Goal: Book appointment/travel/reservation

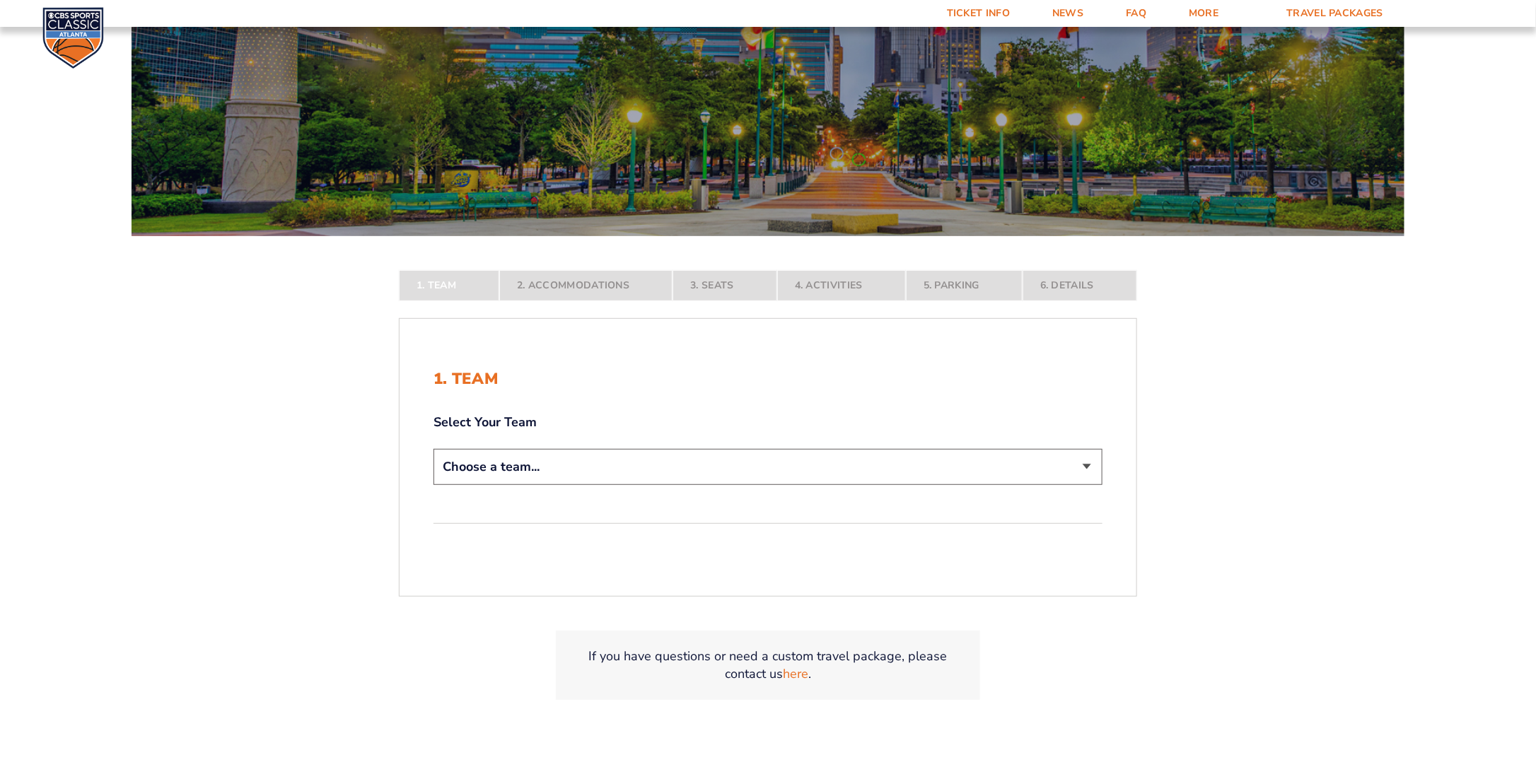
scroll to position [212, 0]
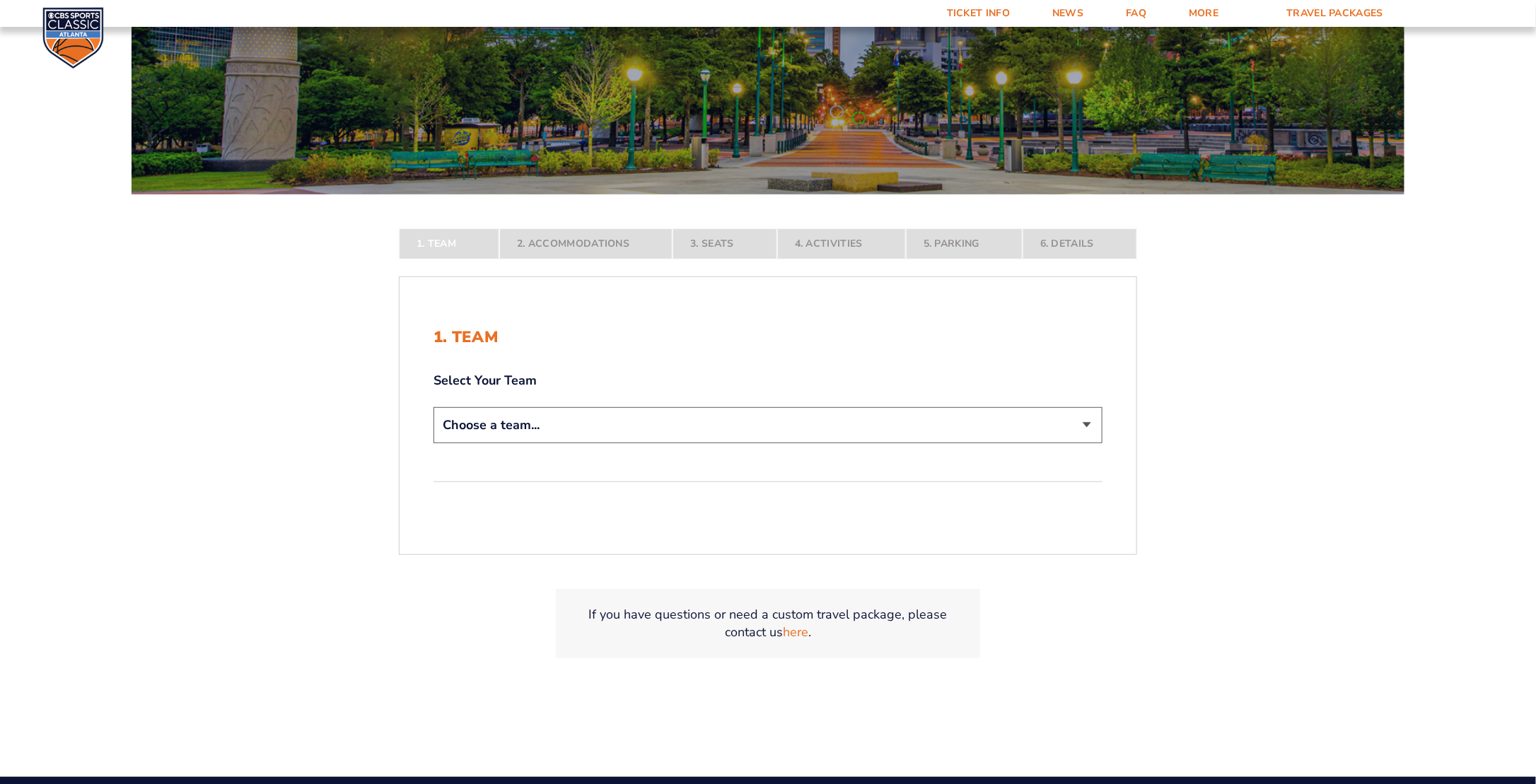
click at [1088, 420] on select "Choose a team... [US_STATE] Wildcats [US_STATE] State Buckeyes [US_STATE] Tar H…" at bounding box center [768, 426] width 669 height 36
select select "12956"
click at [433, 444] on select "Choose a team... [US_STATE] Wildcats [US_STATE] State Buckeyes [US_STATE] Tar H…" at bounding box center [768, 426] width 669 height 36
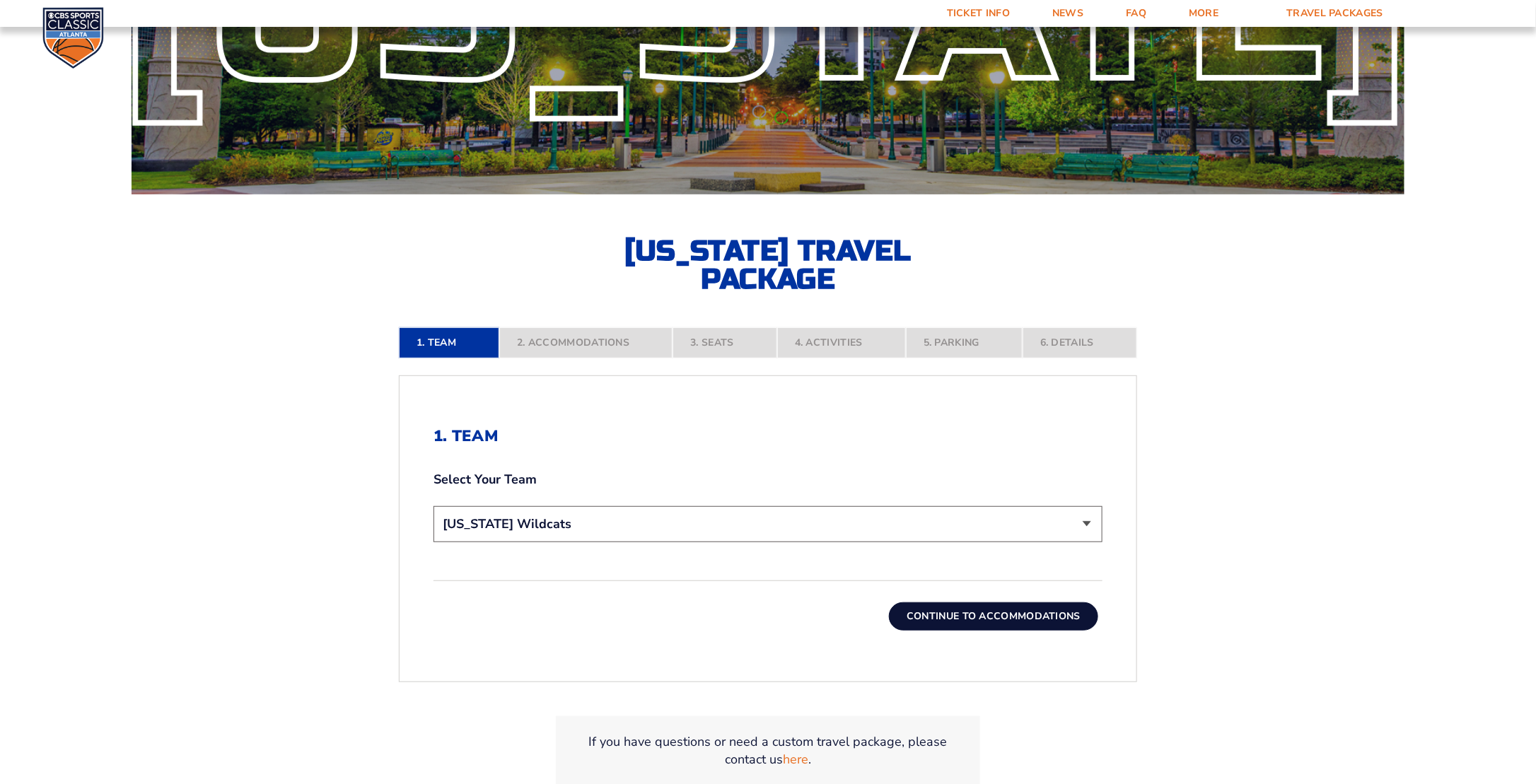
click at [1030, 615] on button "Continue To Accommodations" at bounding box center [993, 616] width 209 height 28
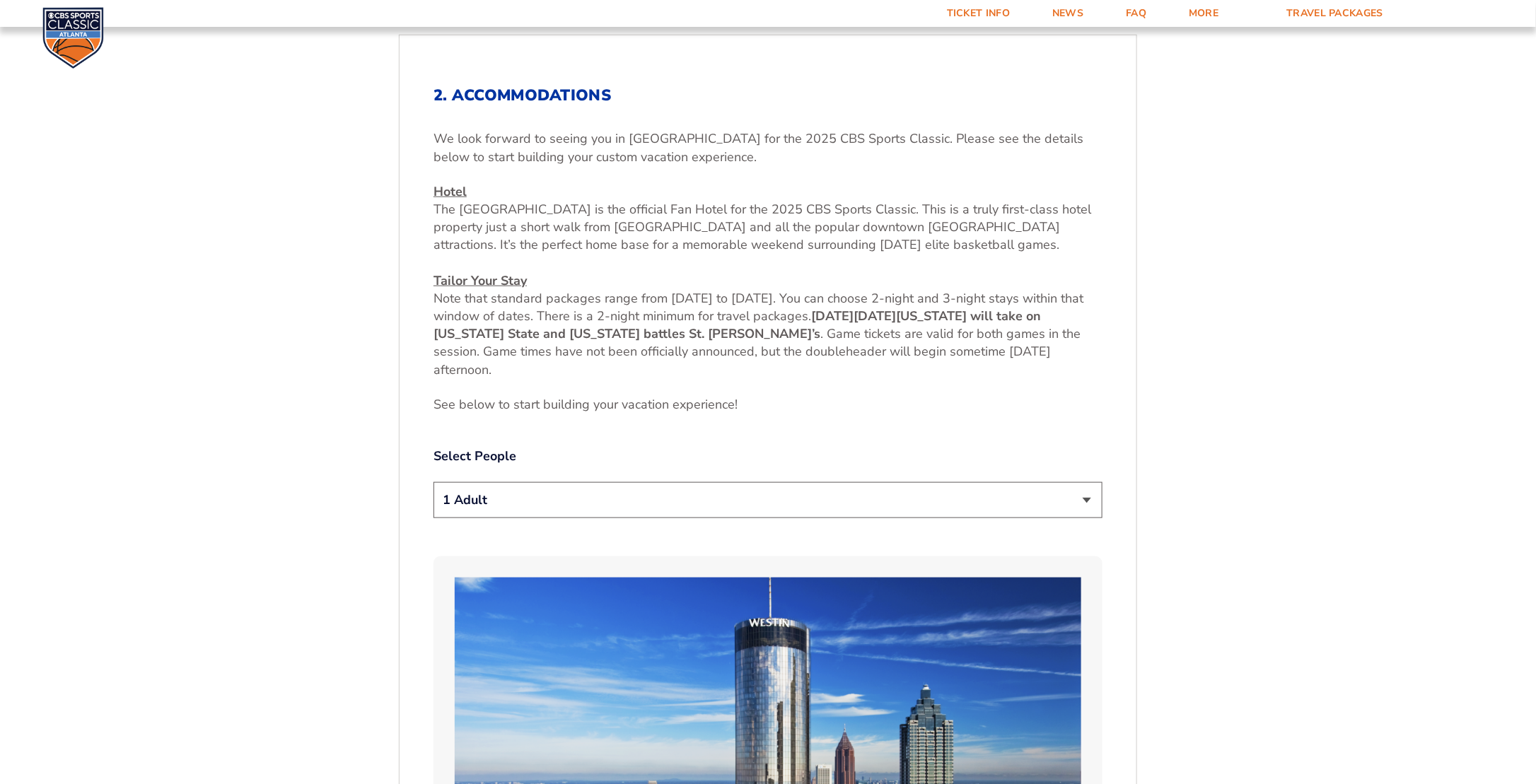
scroll to position [583, 0]
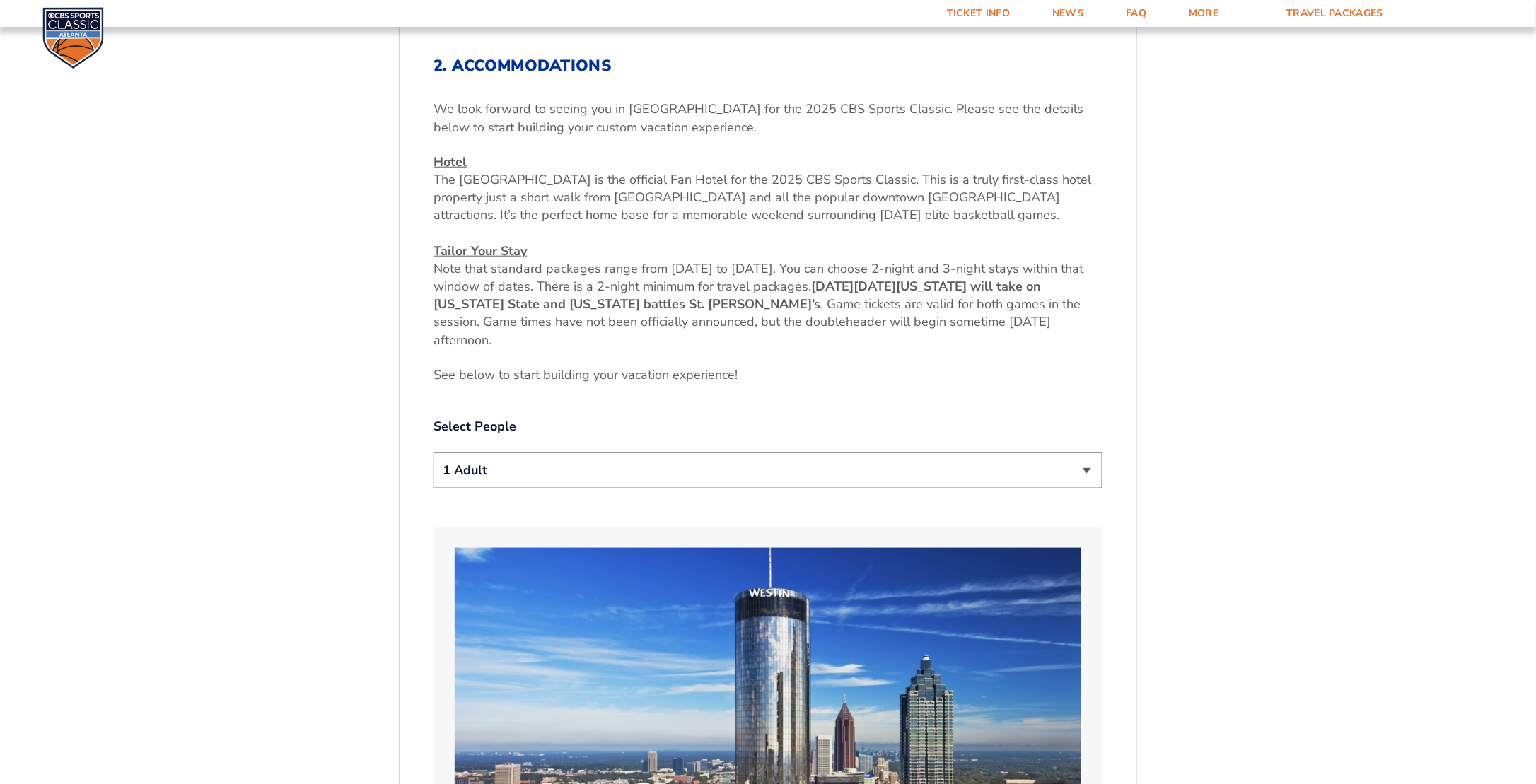
click at [1088, 465] on select "1 Adult 2 Adults 3 Adults 4 Adults 2 Adults + 1 Child 2 Adults + 2 Children 2 A…" at bounding box center [768, 470] width 669 height 36
click at [433, 452] on select "1 Adult 2 Adults 3 Adults 4 Adults 2 Adults + 1 Child 2 Adults + 2 Children 2 A…" at bounding box center [768, 470] width 669 height 36
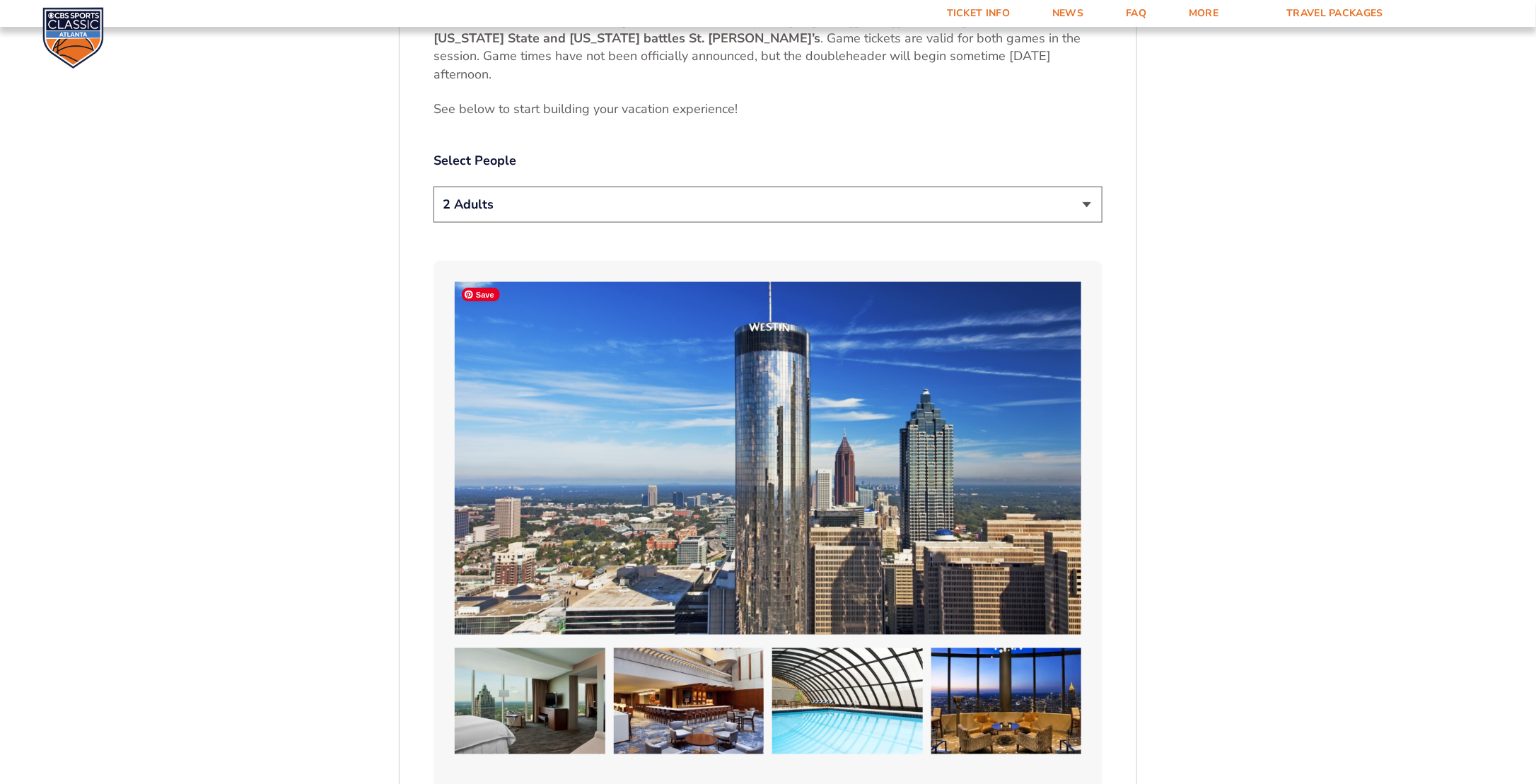
scroll to position [794, 0]
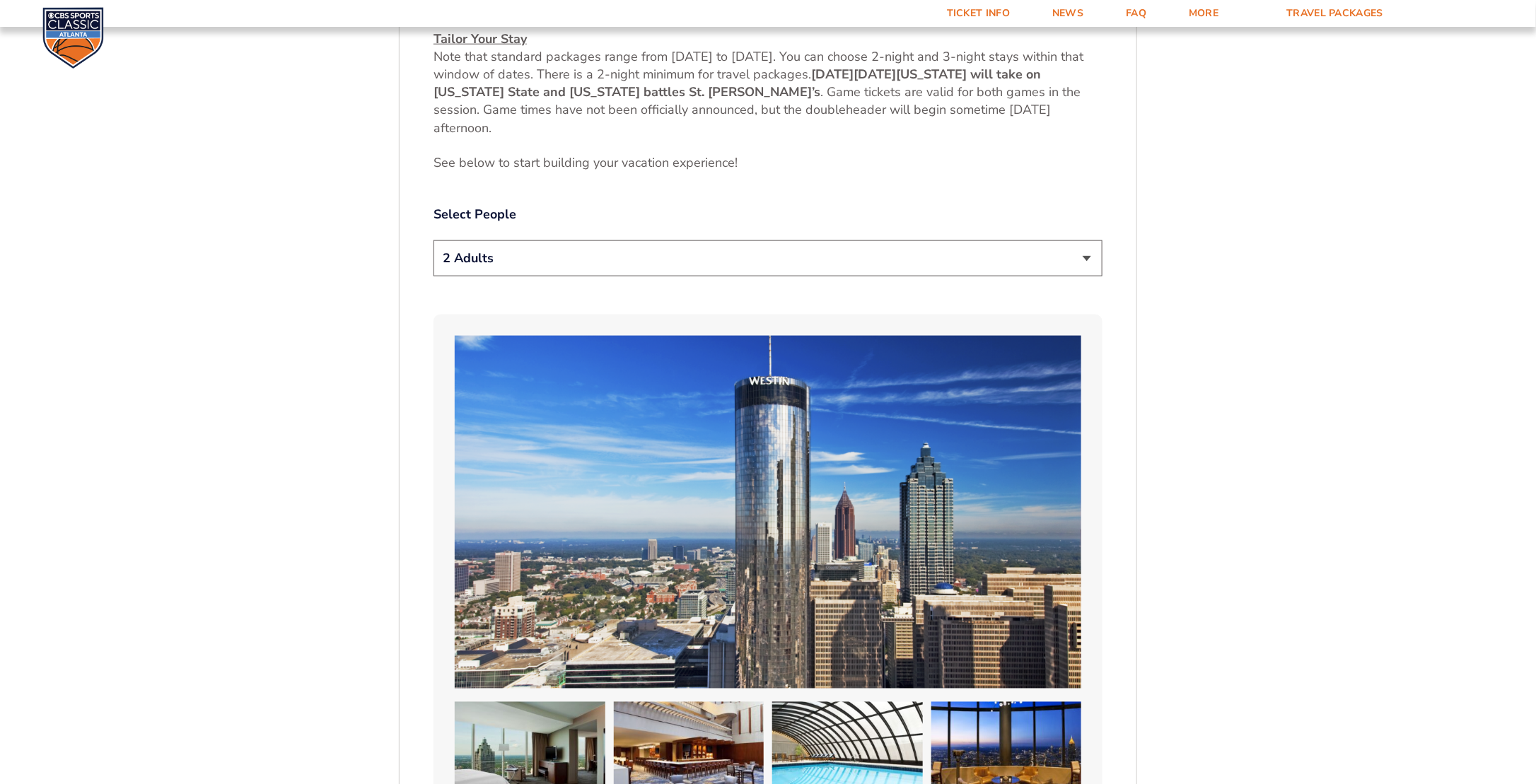
click at [1092, 261] on select "1 Adult 2 Adults 3 Adults 4 Adults 2 Adults + 1 Child 2 Adults + 2 Children 2 A…" at bounding box center [768, 259] width 669 height 36
select select "2 Adults + 1 Child"
click at [433, 241] on select "1 Adult 2 Adults 3 Adults 4 Adults 2 Adults + 1 Child 2 Adults + 2 Children 2 A…" at bounding box center [768, 259] width 669 height 36
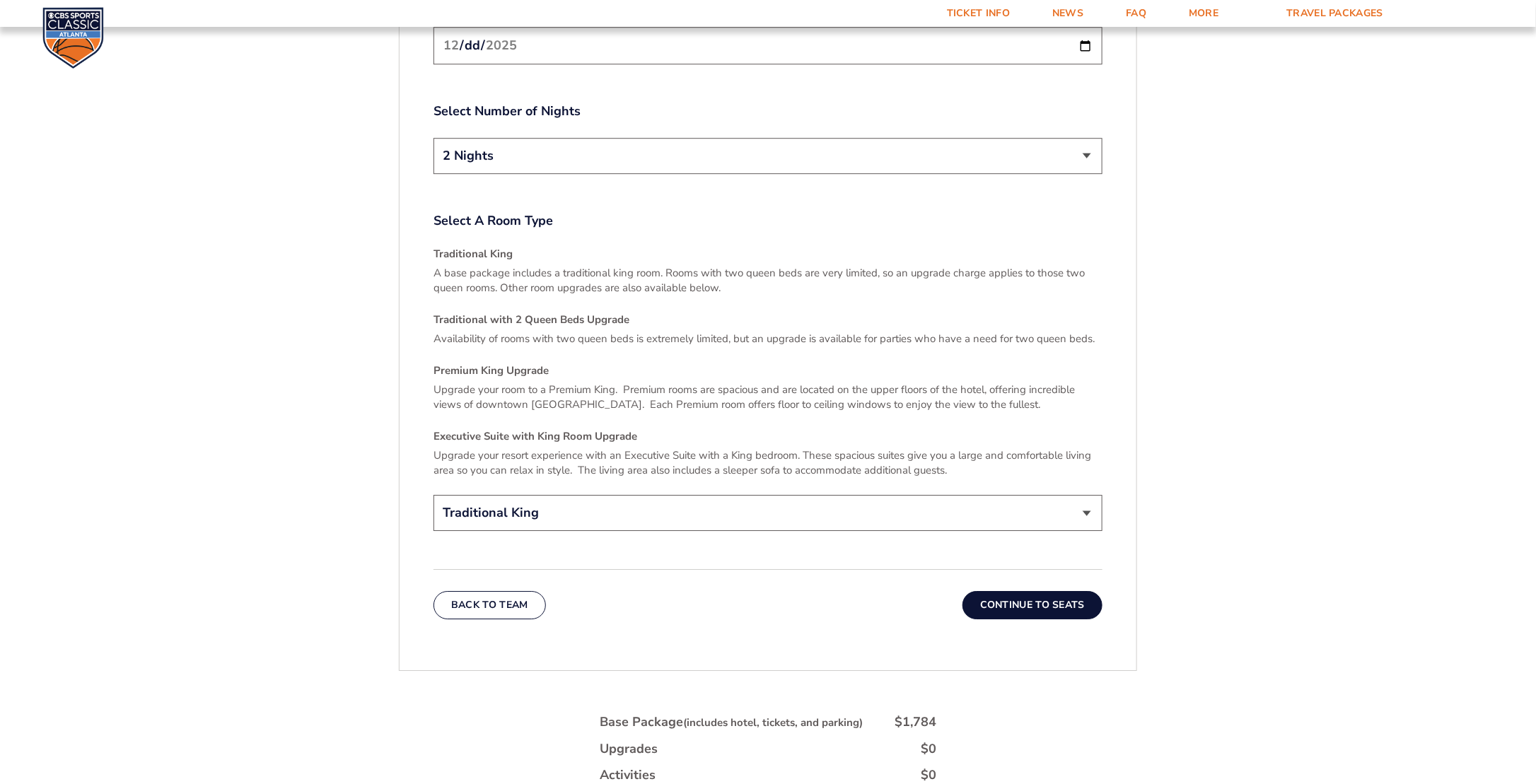
scroll to position [2067, 0]
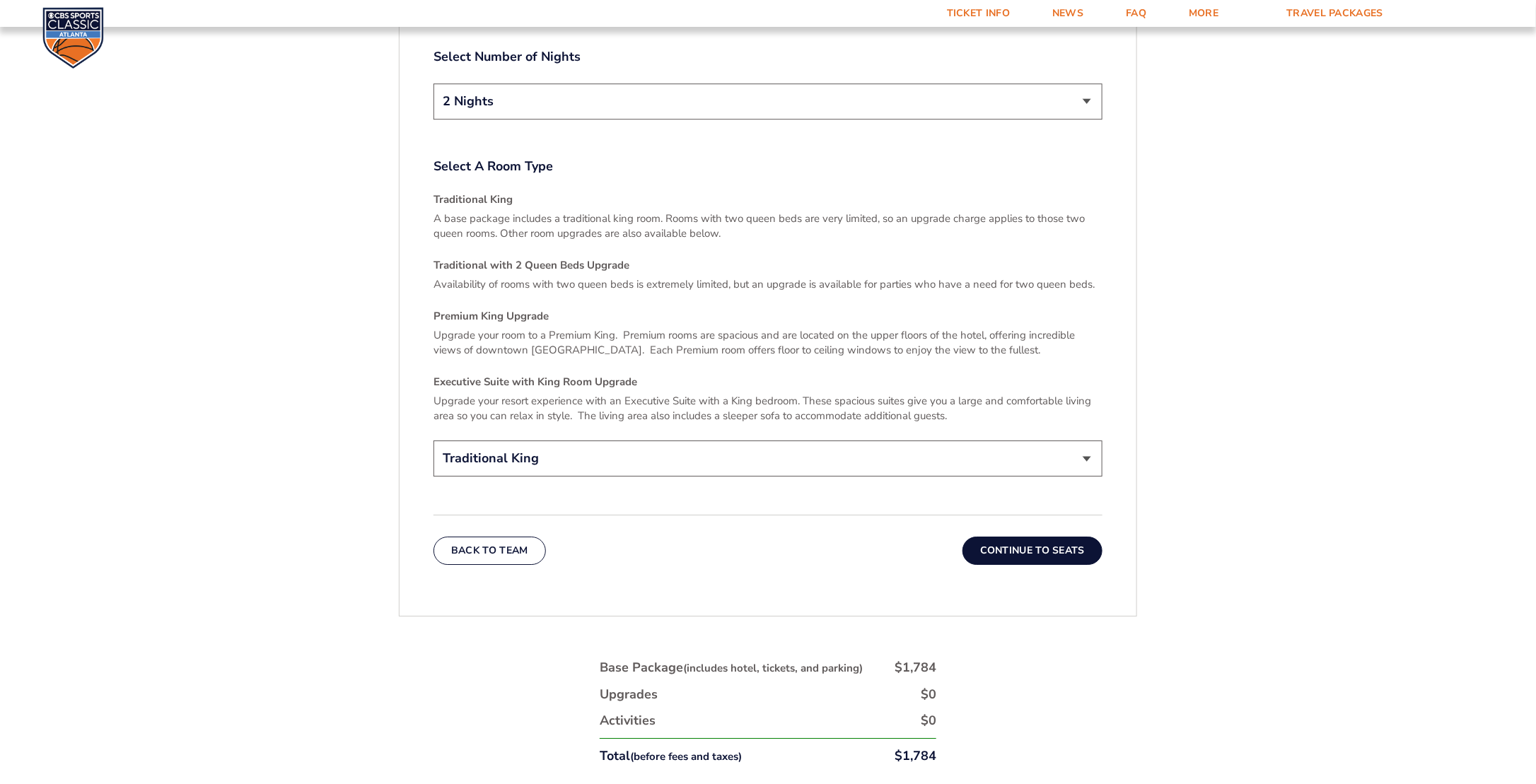
click at [1086, 444] on select "Traditional King Traditional with 2 Queen Beds Upgrade (+$45 per night) Premium…" at bounding box center [768, 458] width 669 height 36
select select "Traditional with 2 Queen Beds Upgrade"
click at [433, 440] on select "Traditional King Traditional with 2 Queen Beds Upgrade (+$45 per night) Premium…" at bounding box center [768, 458] width 669 height 36
click at [1042, 536] on button "Continue To Seats" at bounding box center [1032, 550] width 140 height 28
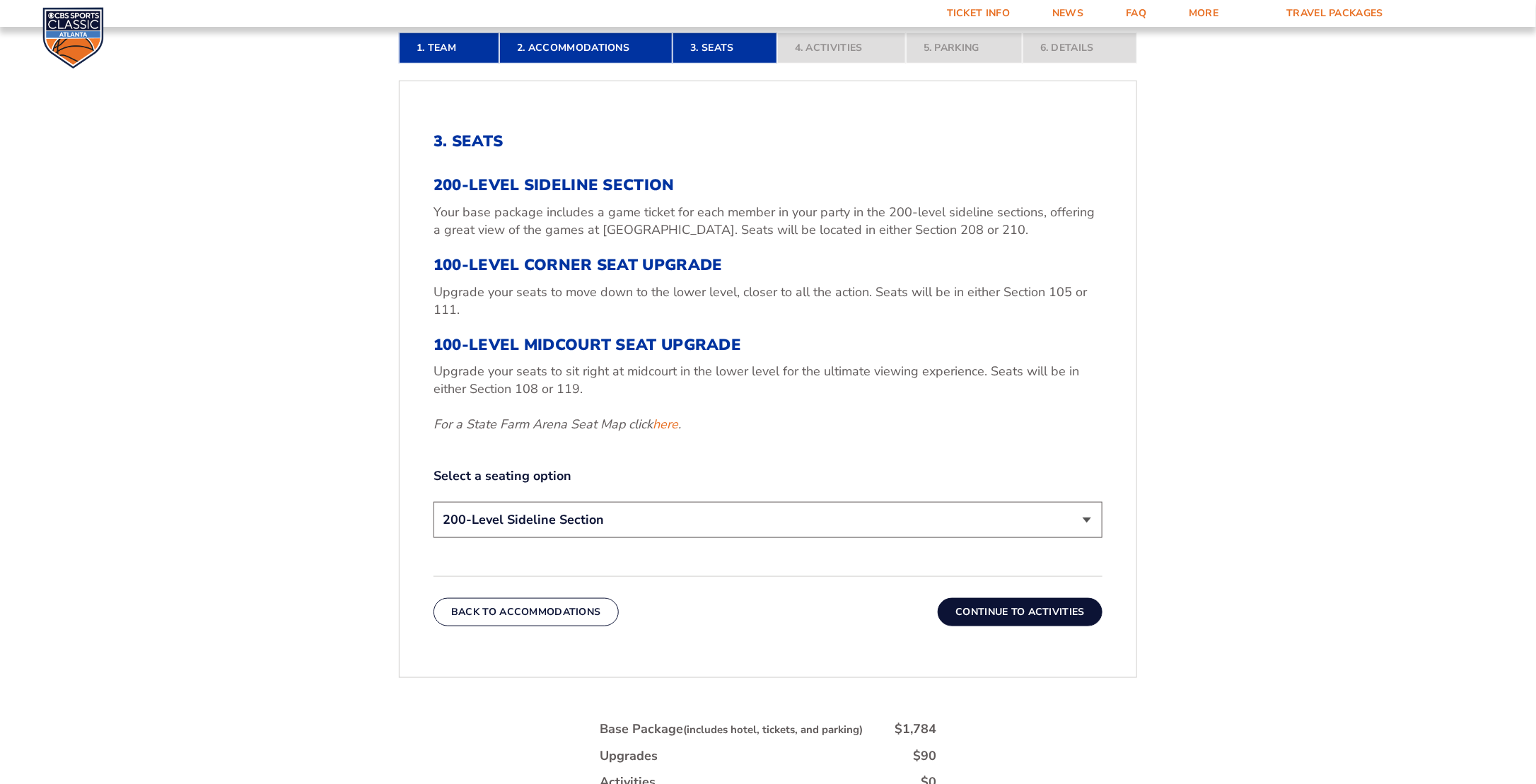
scroll to position [583, 0]
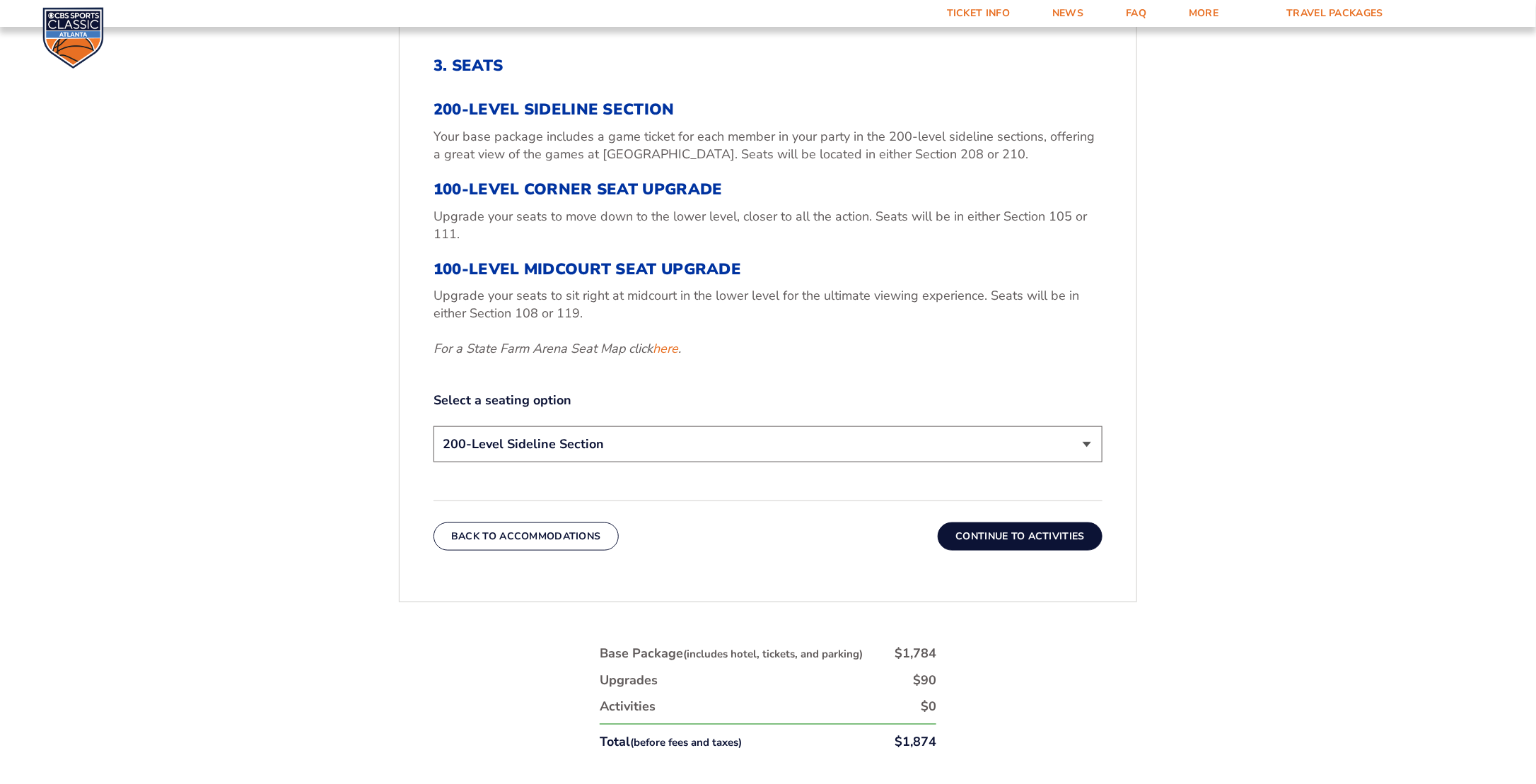
click at [777, 445] on select "200-Level Sideline Section 100-Level Corner Seat Upgrade (+$120 per person) 100…" at bounding box center [768, 444] width 669 height 36
select select "100-Level Midcourt Seat Upgrade"
click at [433, 426] on select "200-Level Sideline Section 100-Level Corner Seat Upgrade (+$120 per person) 100…" at bounding box center [768, 444] width 669 height 36
click at [1010, 533] on button "Continue To Activities" at bounding box center [1020, 536] width 165 height 28
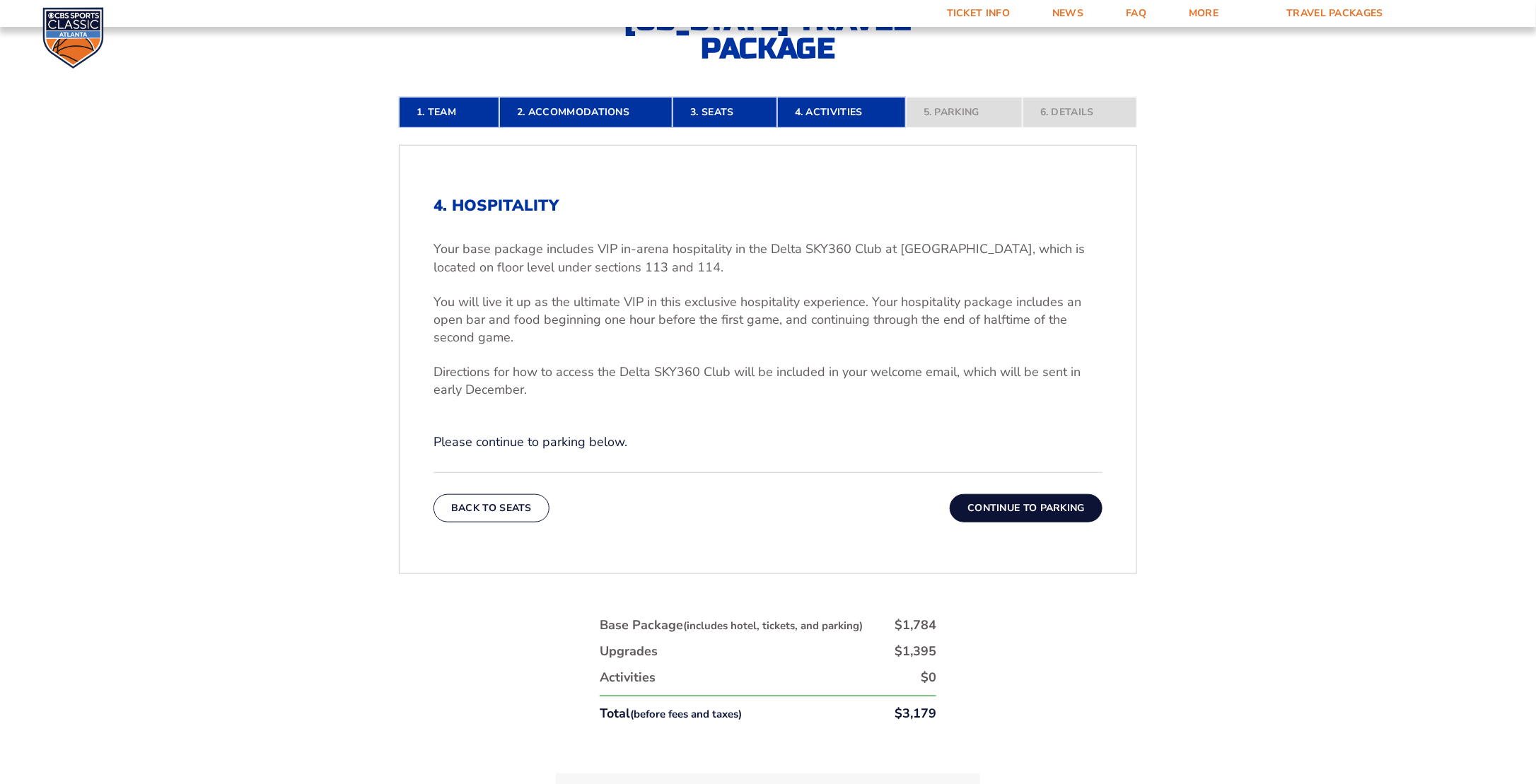
scroll to position [441, 0]
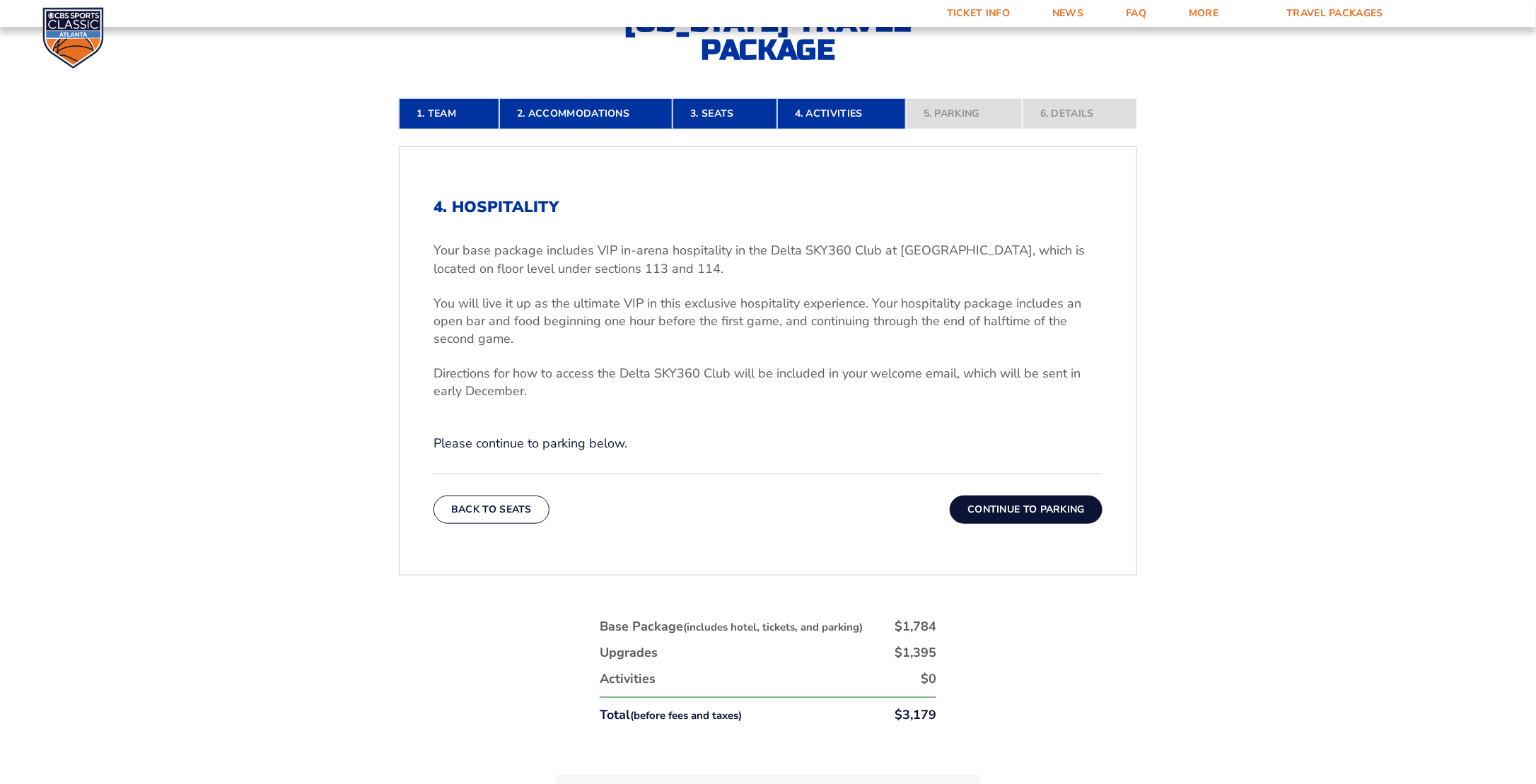
click at [1023, 507] on button "Continue To Parking" at bounding box center [1026, 509] width 153 height 28
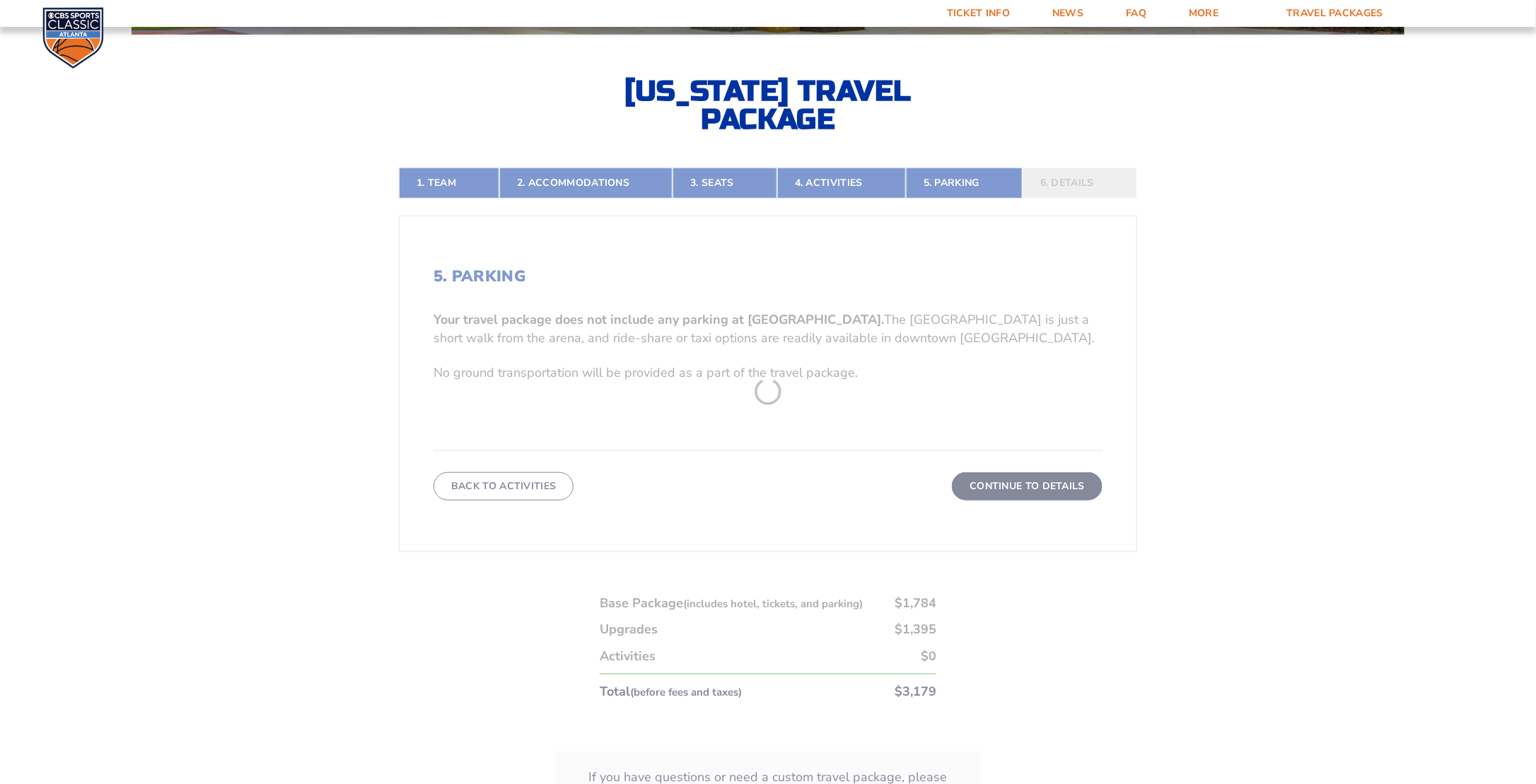
scroll to position [371, 0]
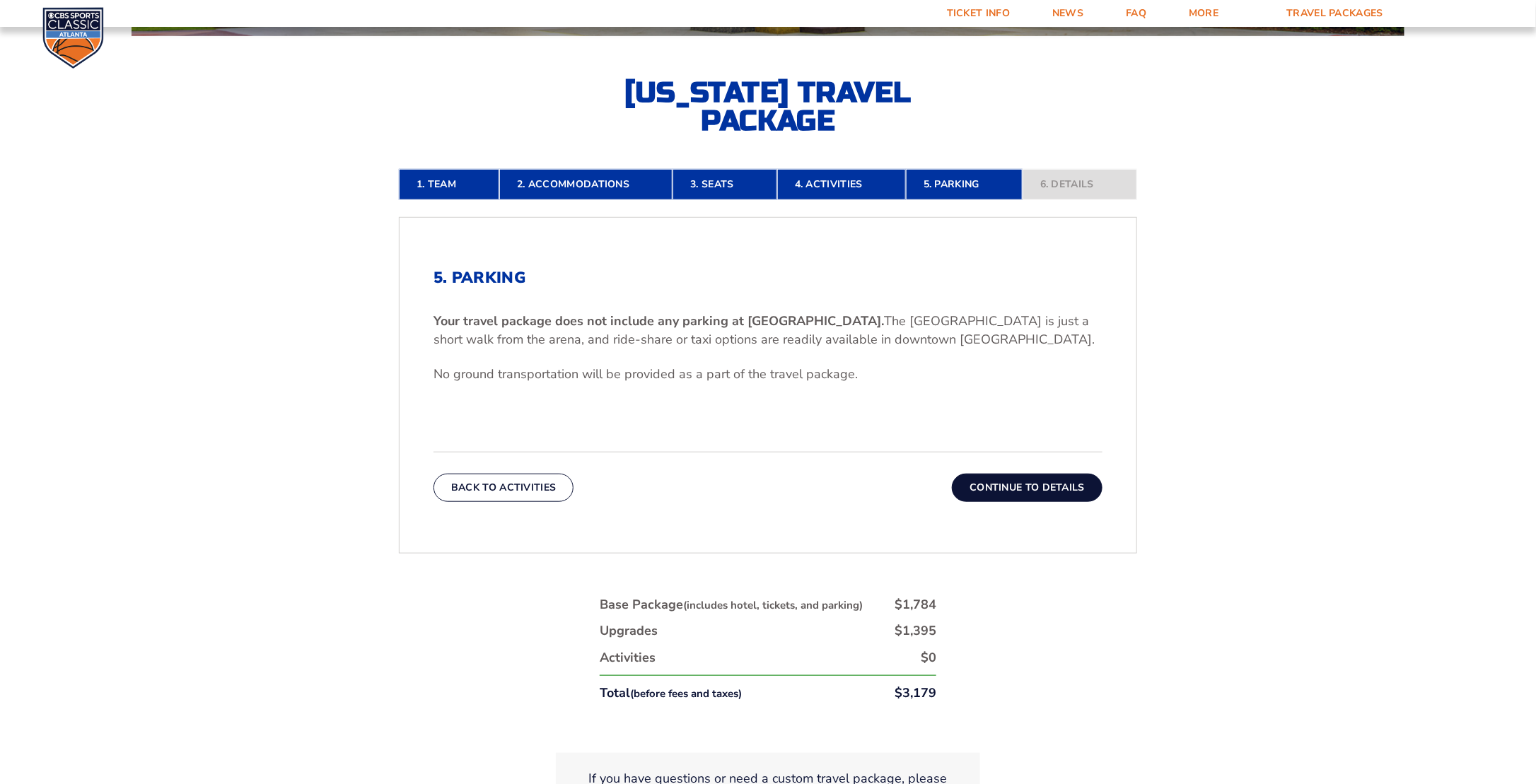
click at [1027, 482] on button "Continue To Details" at bounding box center [1027, 487] width 151 height 28
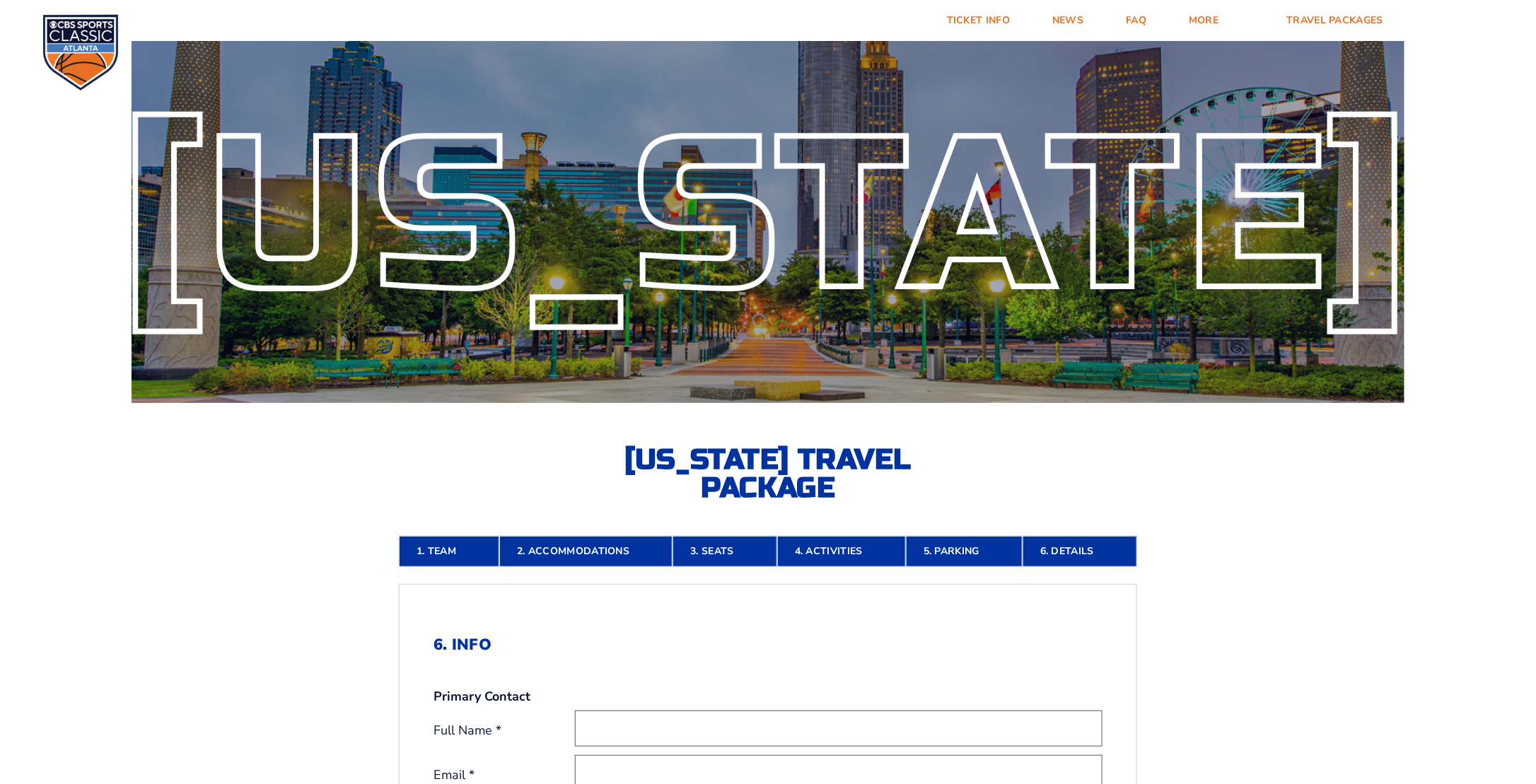
scroll to position [0, 0]
